Goal: Transaction & Acquisition: Purchase product/service

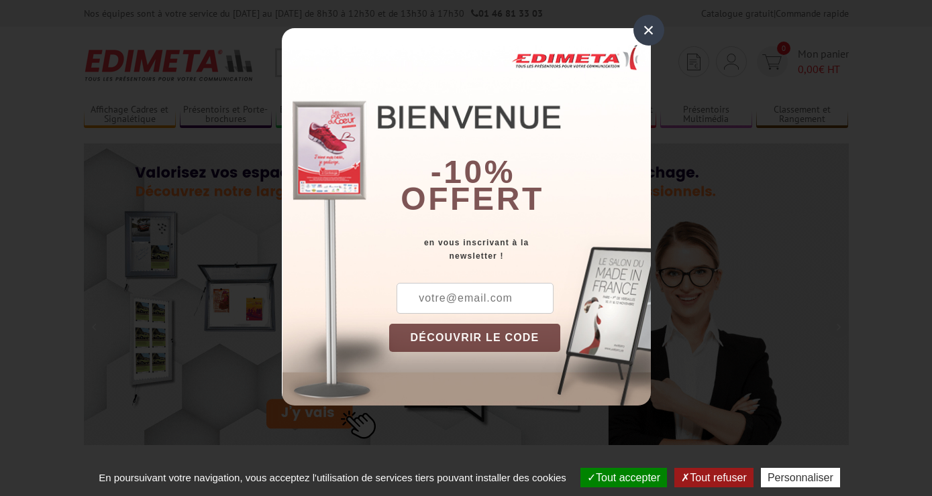
click at [649, 23] on div "×" at bounding box center [648, 30] width 31 height 31
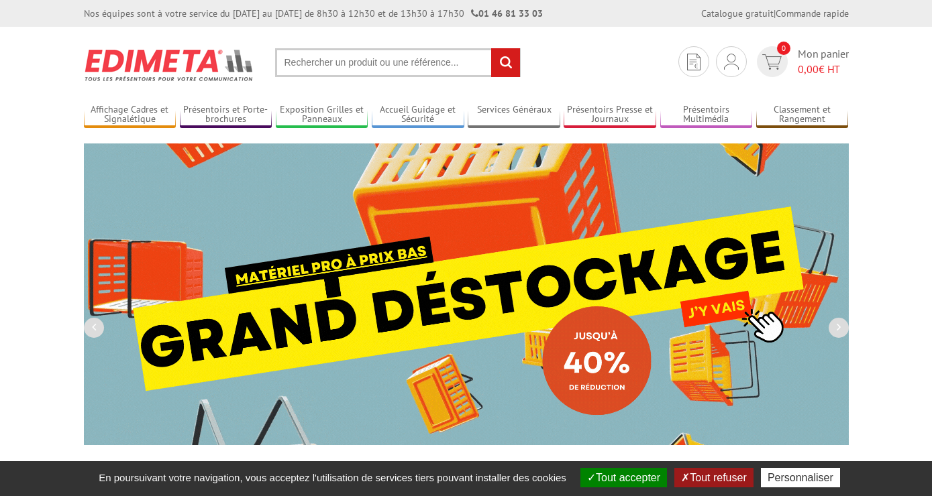
click at [412, 66] on input "text" at bounding box center [397, 62] width 245 height 29
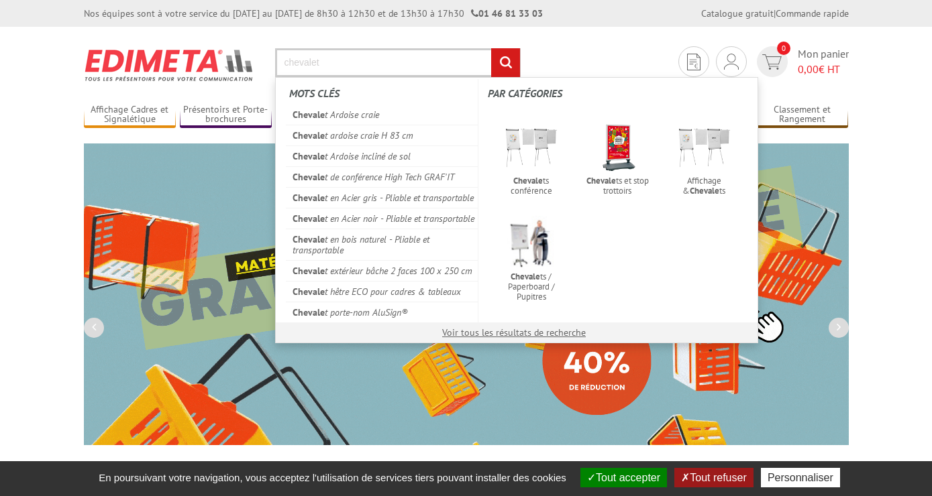
type input "chevalet"
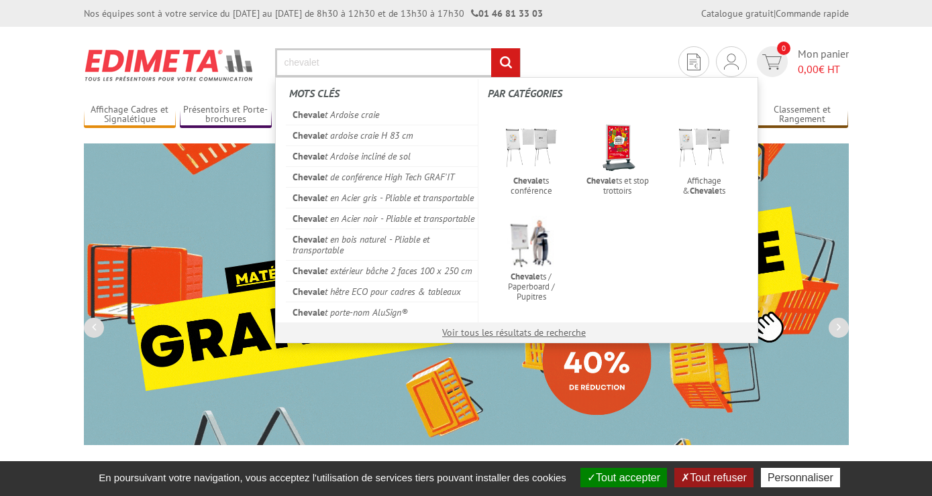
click at [491, 48] on input "rechercher" at bounding box center [505, 62] width 29 height 29
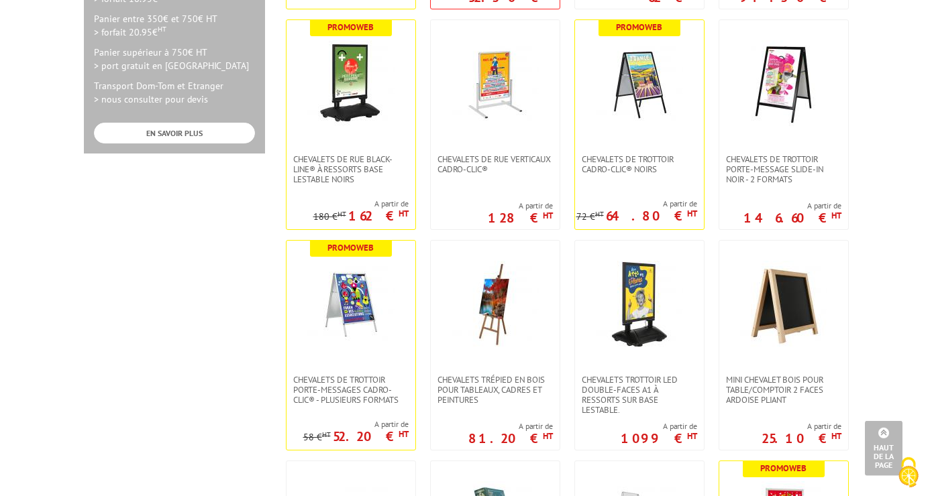
scroll to position [710, 0]
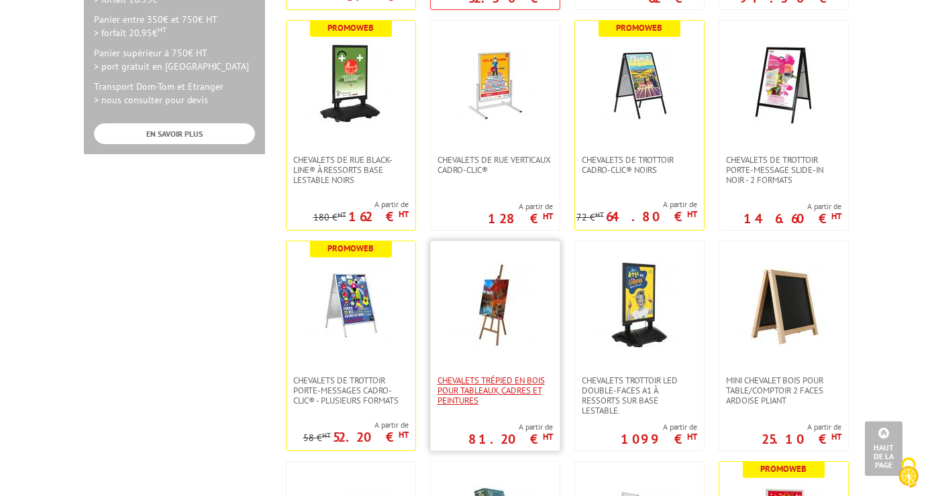
click at [518, 387] on span "Chevalets Trépied en bois pour tableaux, cadres et peintures" at bounding box center [494, 391] width 115 height 30
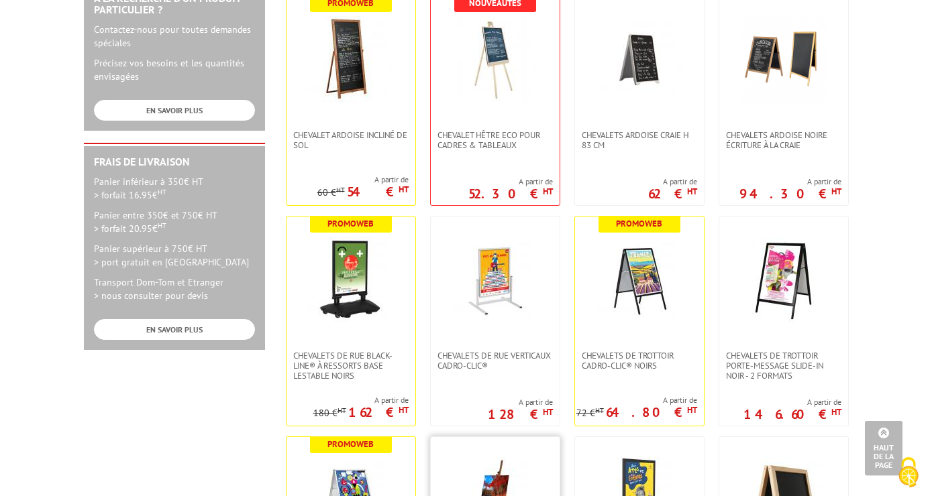
scroll to position [516, 0]
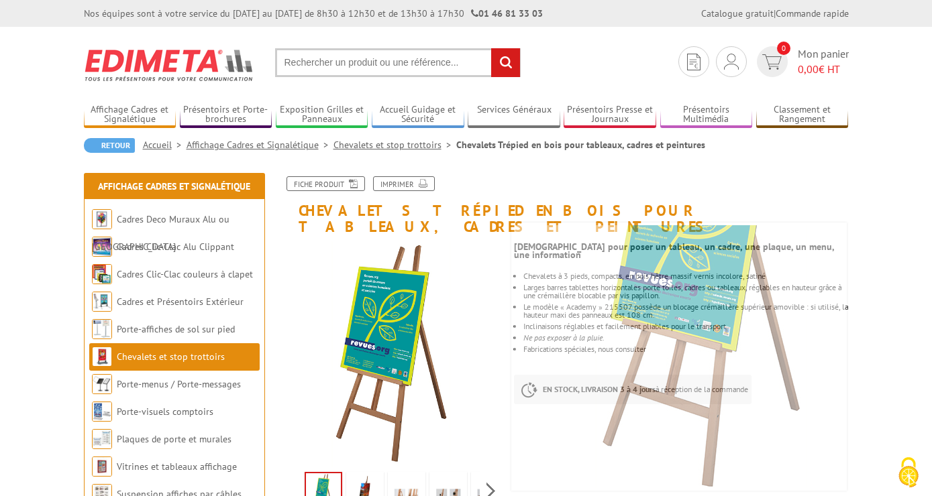
click at [363, 480] on img at bounding box center [365, 496] width 32 height 42
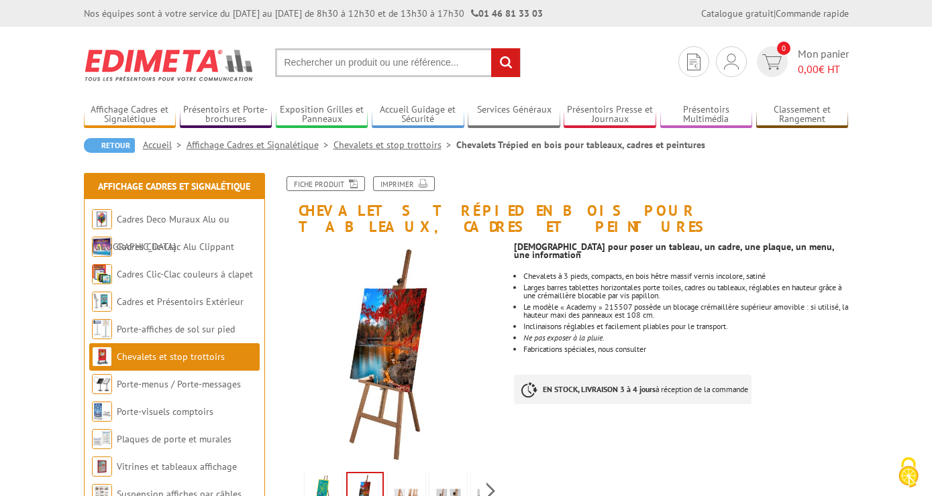
click at [412, 476] on img at bounding box center [406, 496] width 32 height 42
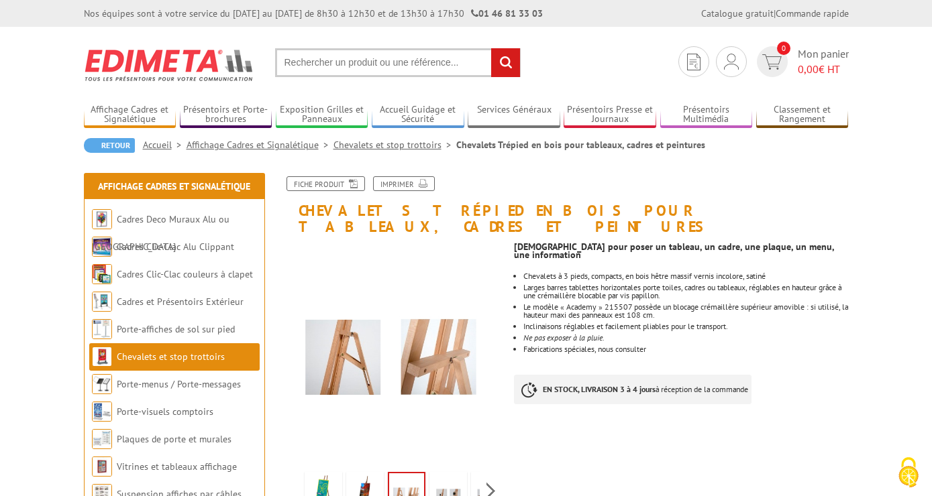
click at [437, 475] on img at bounding box center [448, 496] width 32 height 42
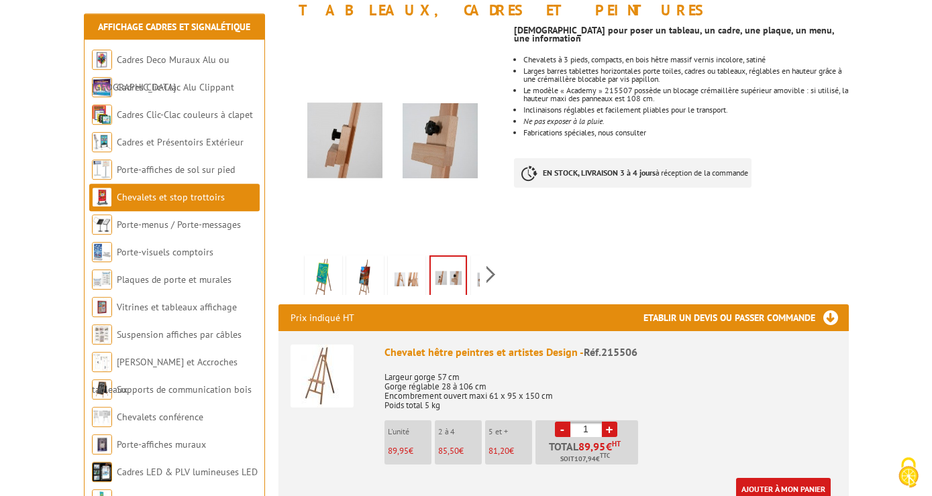
scroll to position [217, 0]
click at [328, 361] on img at bounding box center [321, 376] width 63 height 63
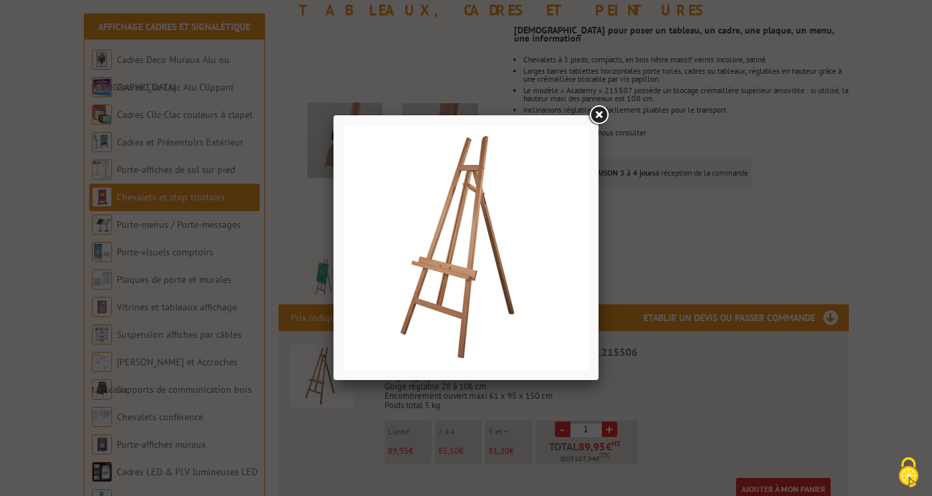
click at [595, 107] on link at bounding box center [598, 115] width 24 height 24
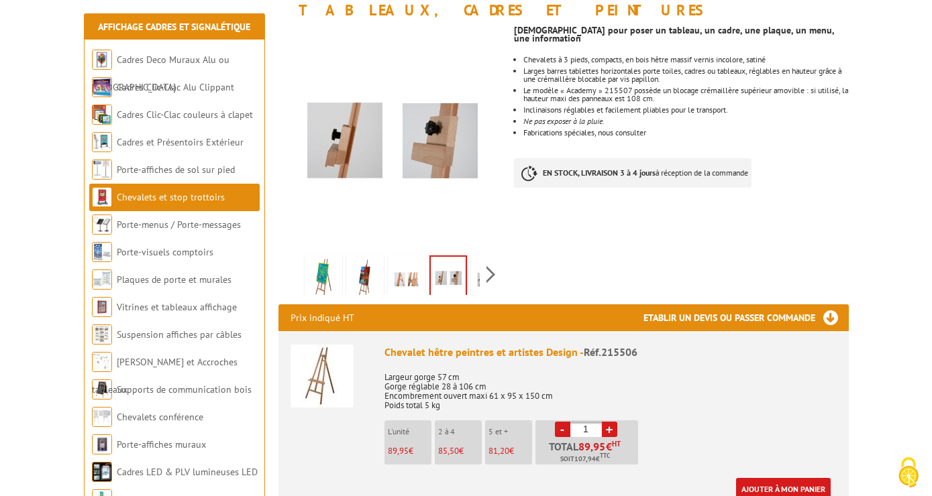
click at [368, 263] on img at bounding box center [365, 279] width 32 height 42
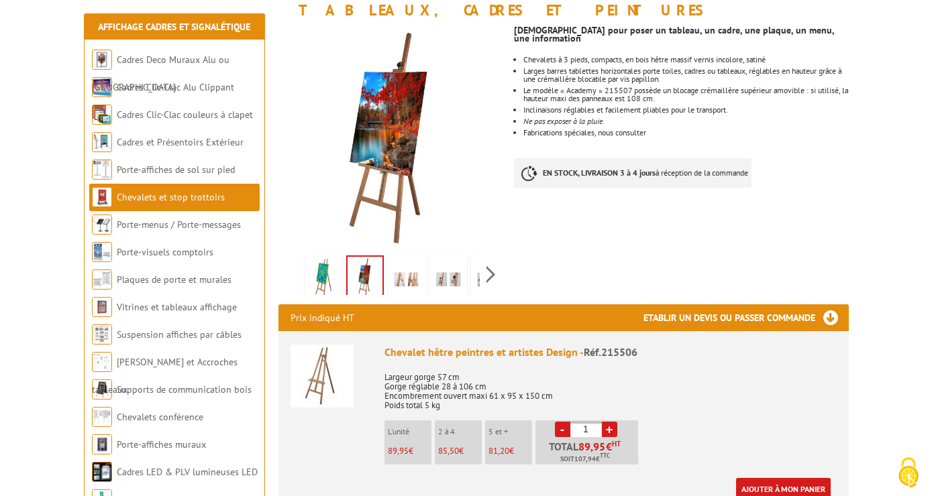
click at [333, 262] on img at bounding box center [323, 279] width 32 height 42
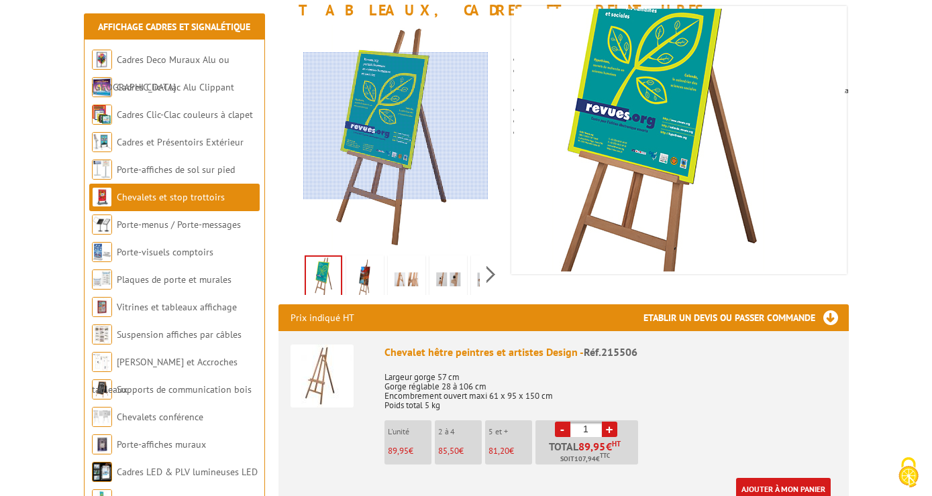
click at [393, 124] on div at bounding box center [395, 126] width 185 height 148
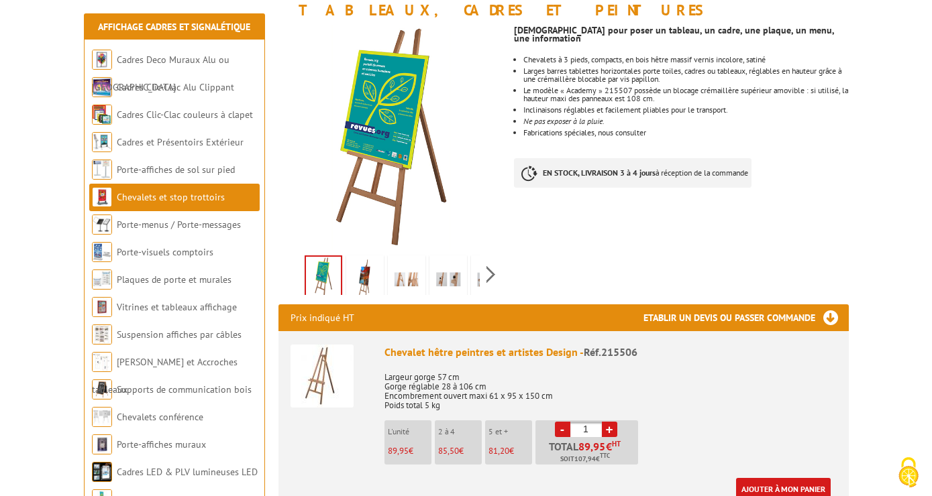
click at [321, 262] on img at bounding box center [323, 278] width 35 height 42
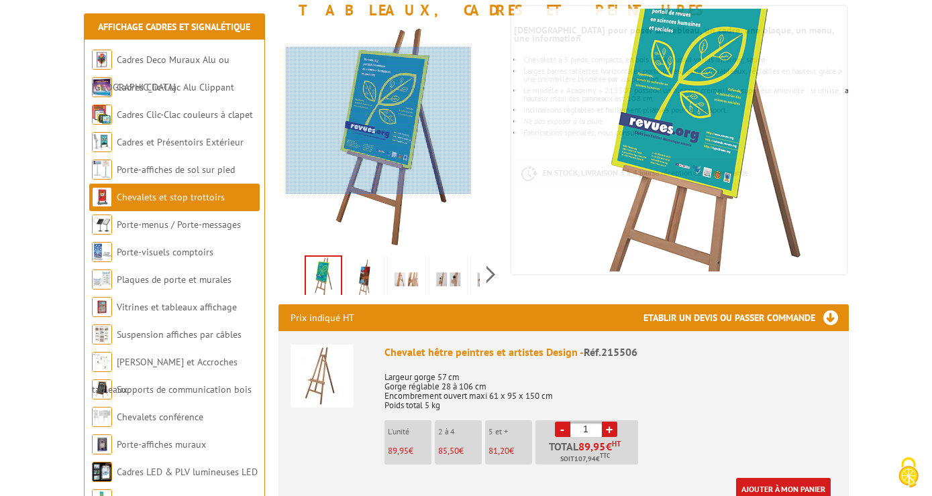
click at [379, 132] on div at bounding box center [378, 121] width 185 height 148
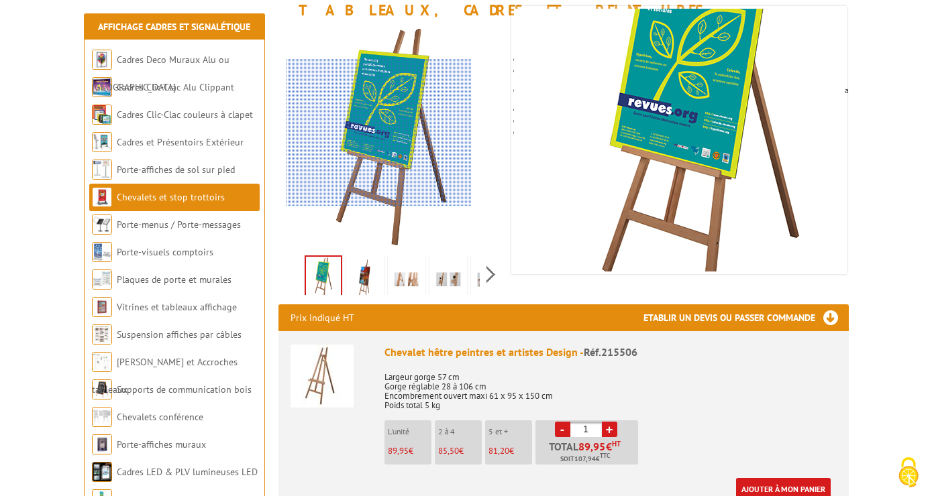
click at [379, 132] on div at bounding box center [378, 133] width 185 height 148
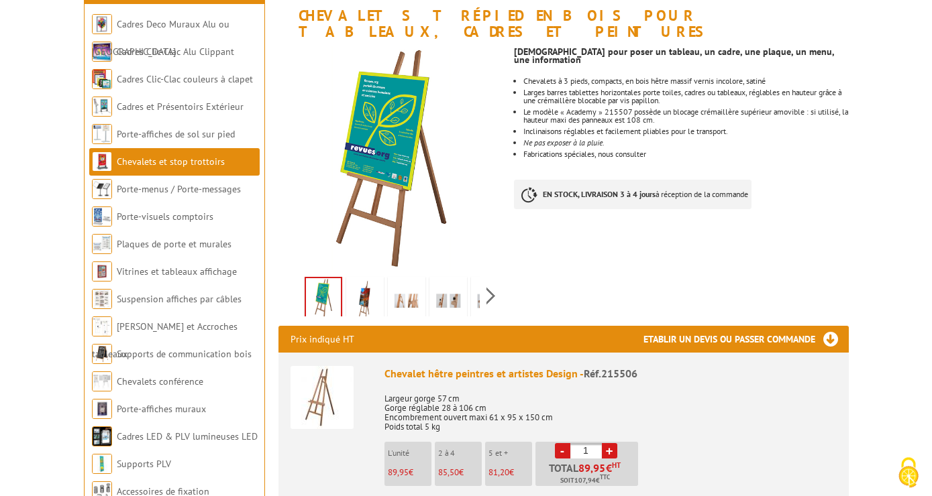
scroll to position [197, 0]
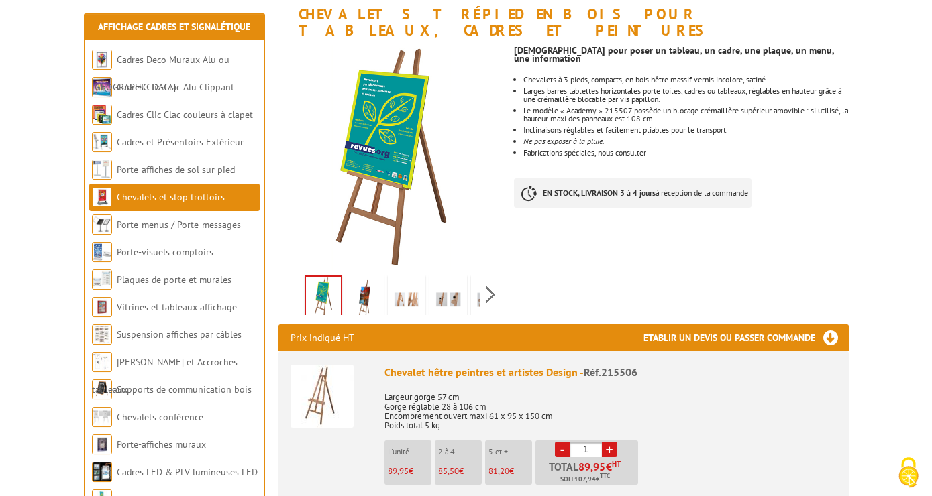
click at [366, 280] on img at bounding box center [365, 299] width 32 height 42
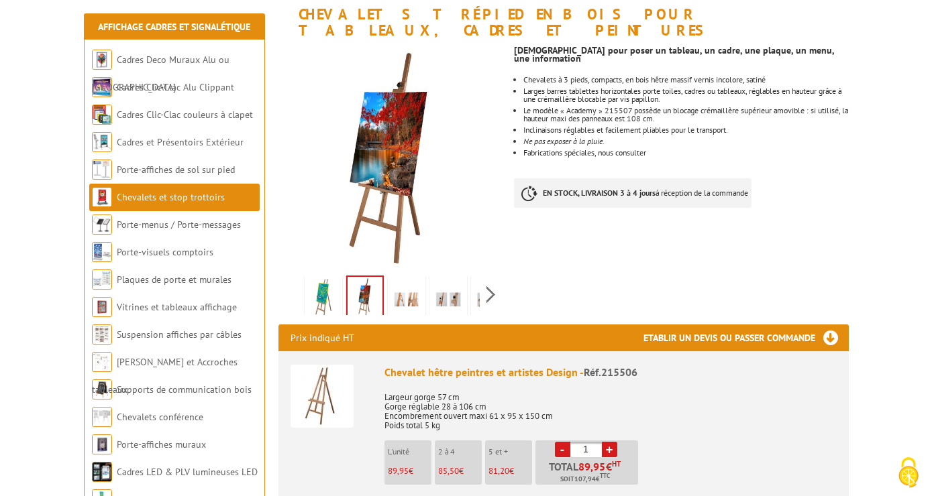
click at [318, 284] on img at bounding box center [323, 299] width 32 height 42
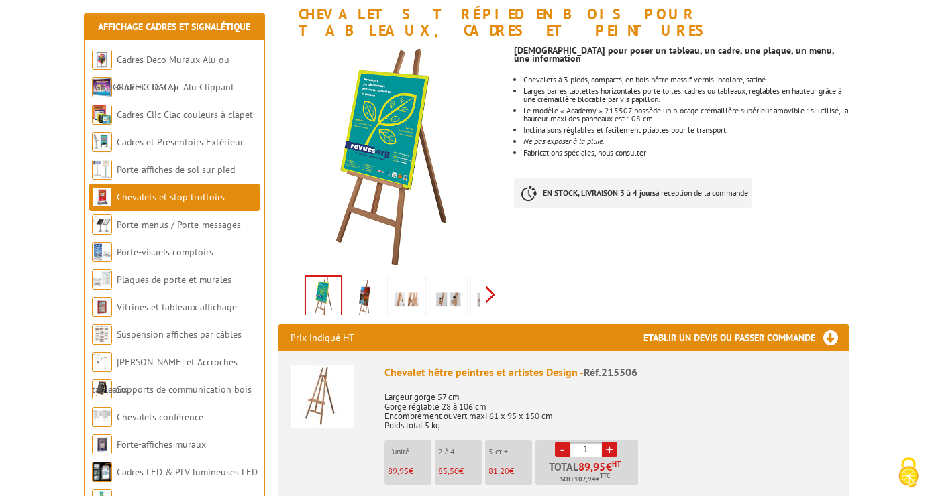
click at [492, 278] on div "Previous Next" at bounding box center [391, 294] width 226 height 47
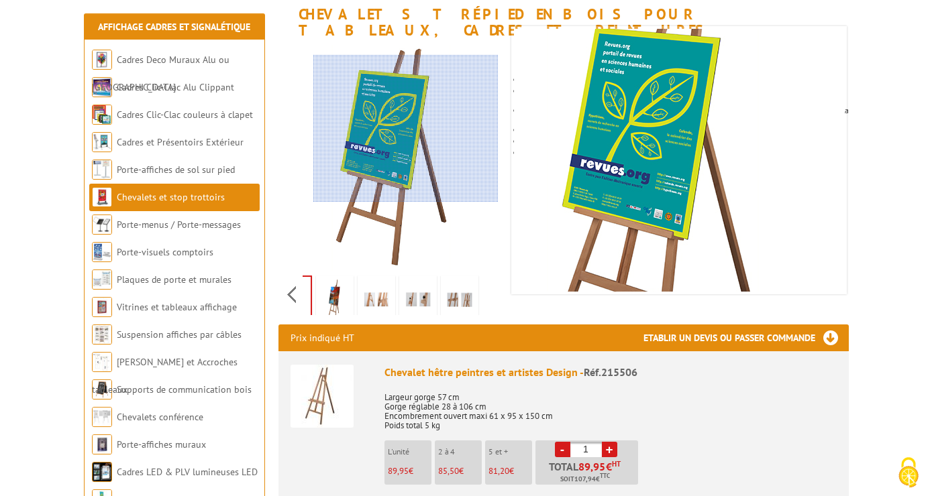
click at [406, 129] on div at bounding box center [405, 129] width 185 height 148
